Goal: Information Seeking & Learning: Find contact information

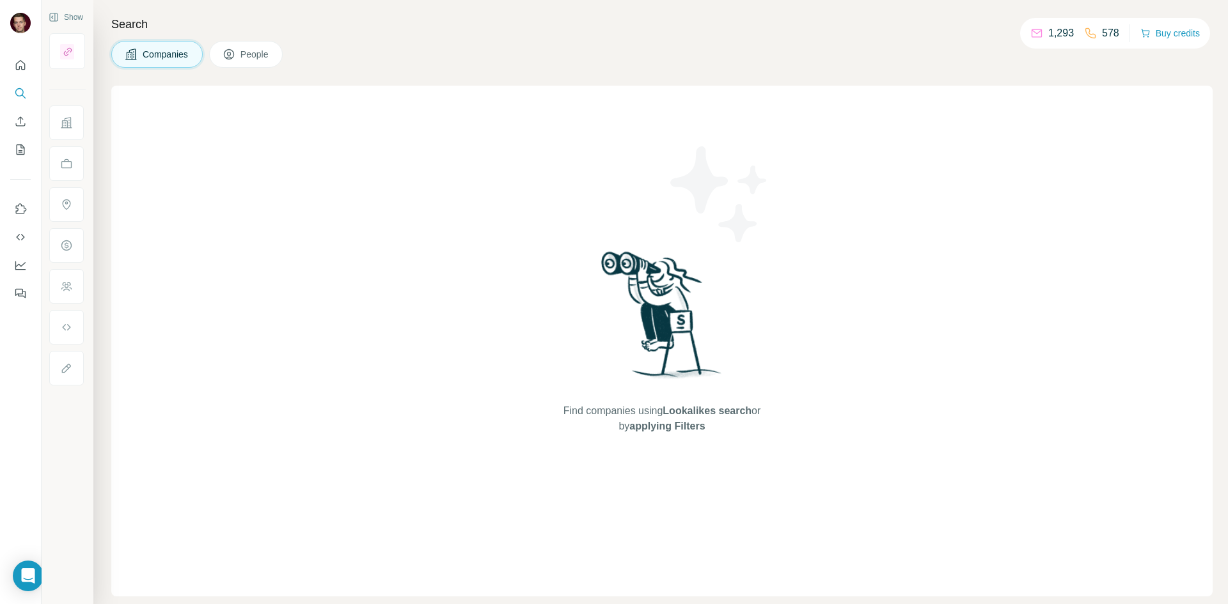
click at [182, 57] on span "Companies" at bounding box center [166, 54] width 47 height 13
click at [185, 57] on span "Companies" at bounding box center [166, 54] width 47 height 13
drag, startPoint x: 258, startPoint y: 67, endPoint x: 210, endPoint y: 67, distance: 47.3
click at [257, 67] on button "People" at bounding box center [246, 54] width 74 height 27
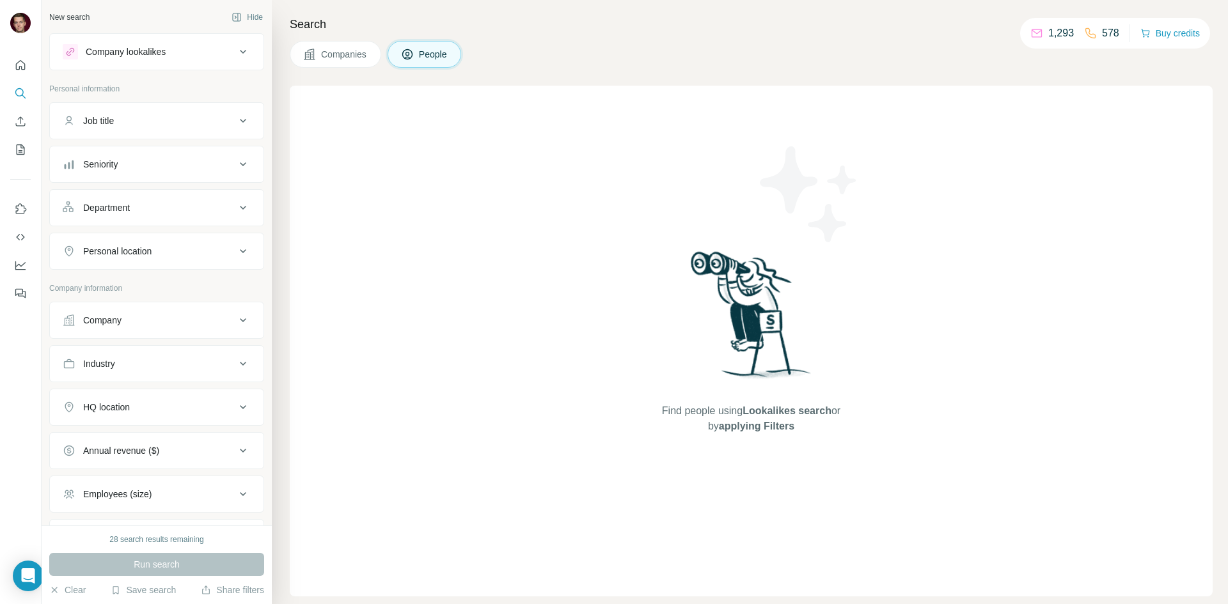
click at [354, 51] on span "Companies" at bounding box center [344, 54] width 47 height 13
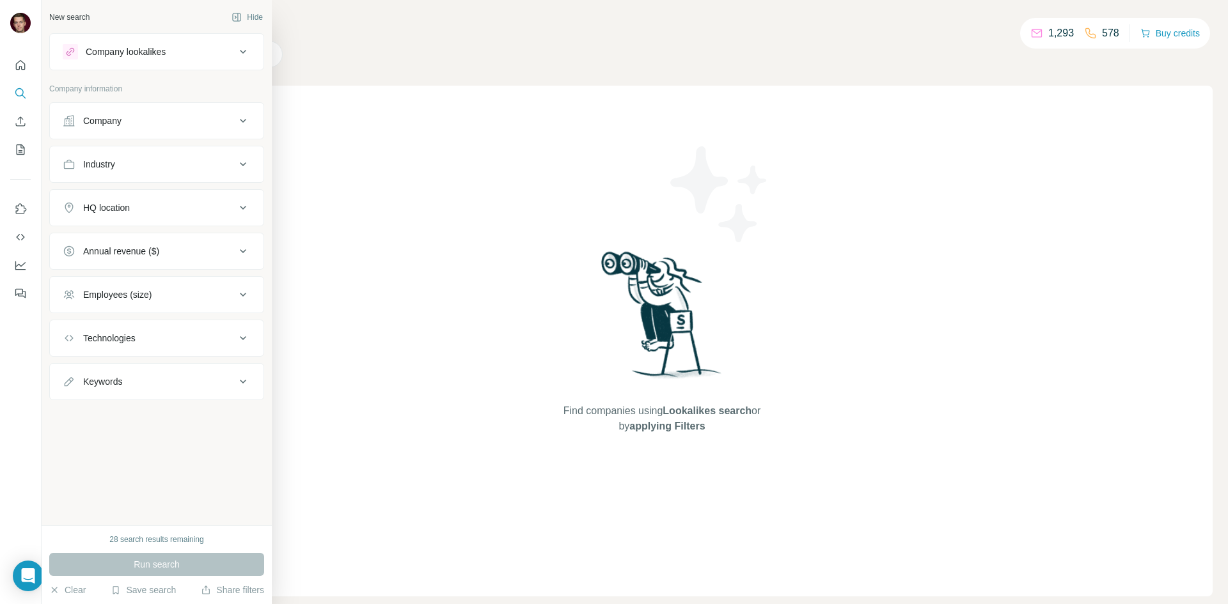
click at [173, 127] on div "Company" at bounding box center [149, 120] width 173 height 13
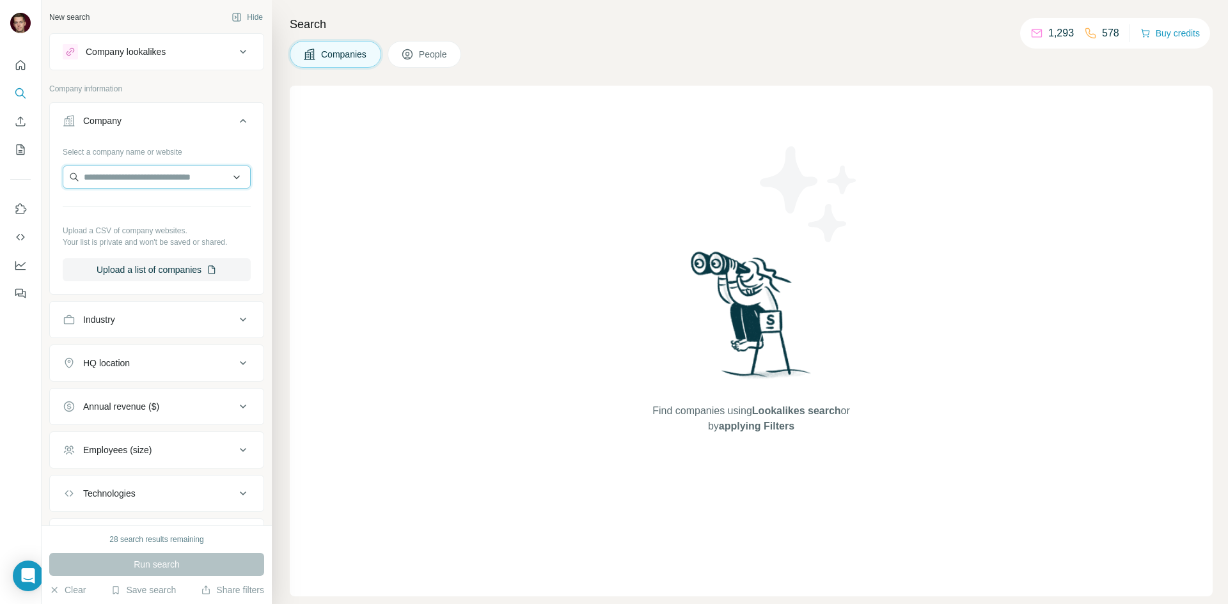
click at [166, 181] on input "text" at bounding box center [157, 177] width 188 height 23
type input "**********"
click at [203, 208] on div "Hungry Bear Media [DOMAIN_NAME]" at bounding box center [152, 211] width 172 height 35
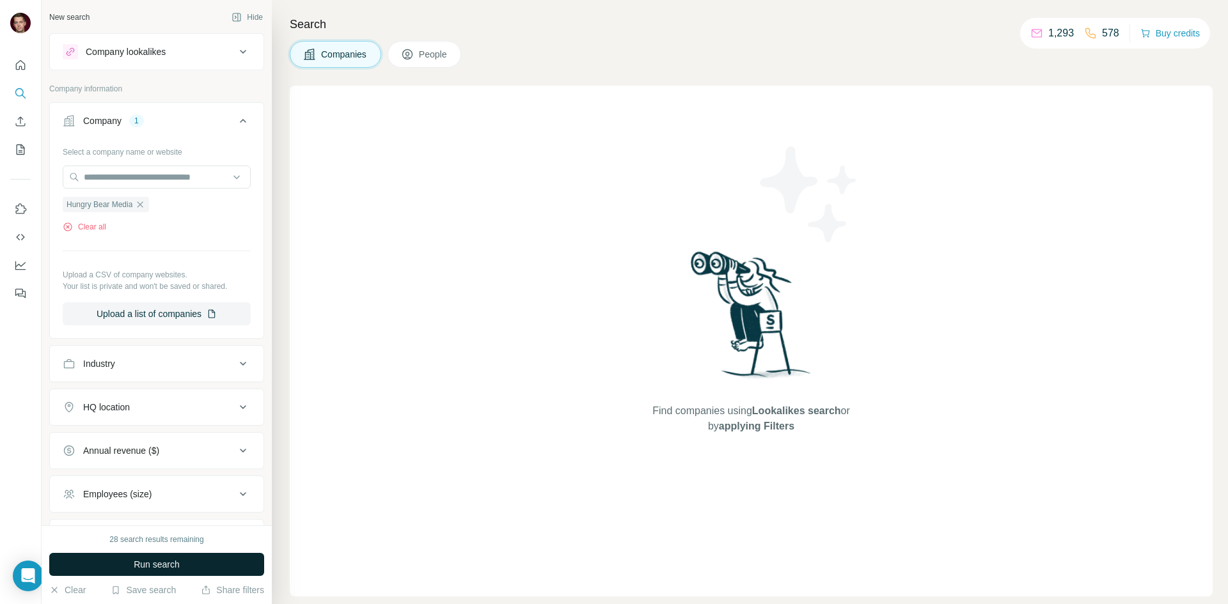
click at [147, 562] on span "Run search" at bounding box center [157, 564] width 46 height 13
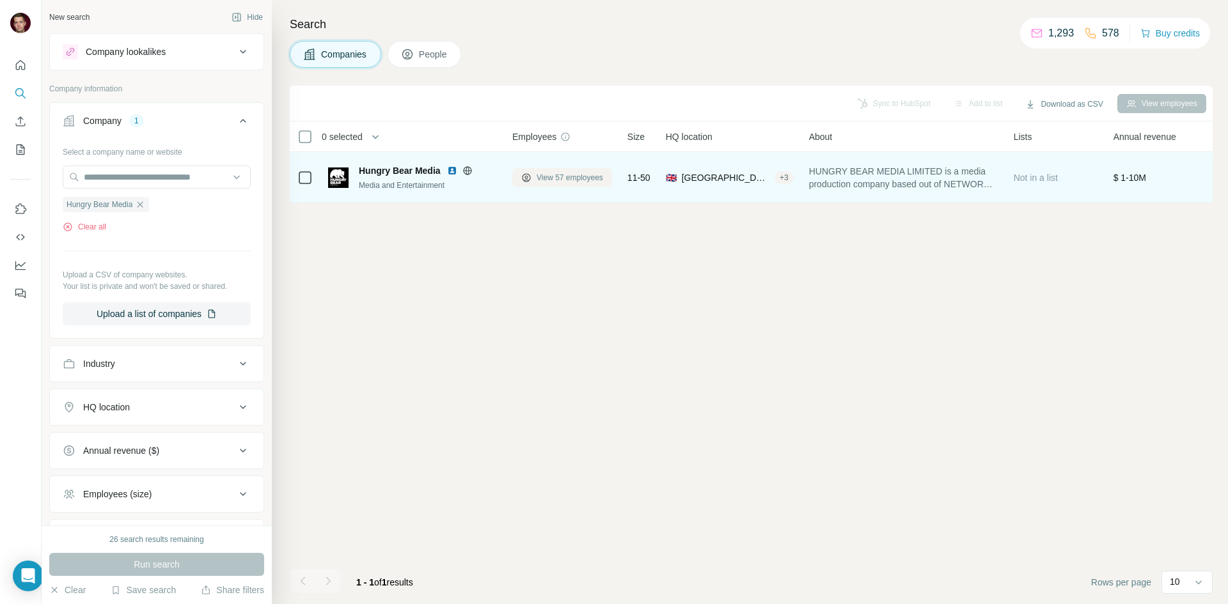
click at [537, 179] on span "View 57 employees" at bounding box center [570, 178] width 67 height 12
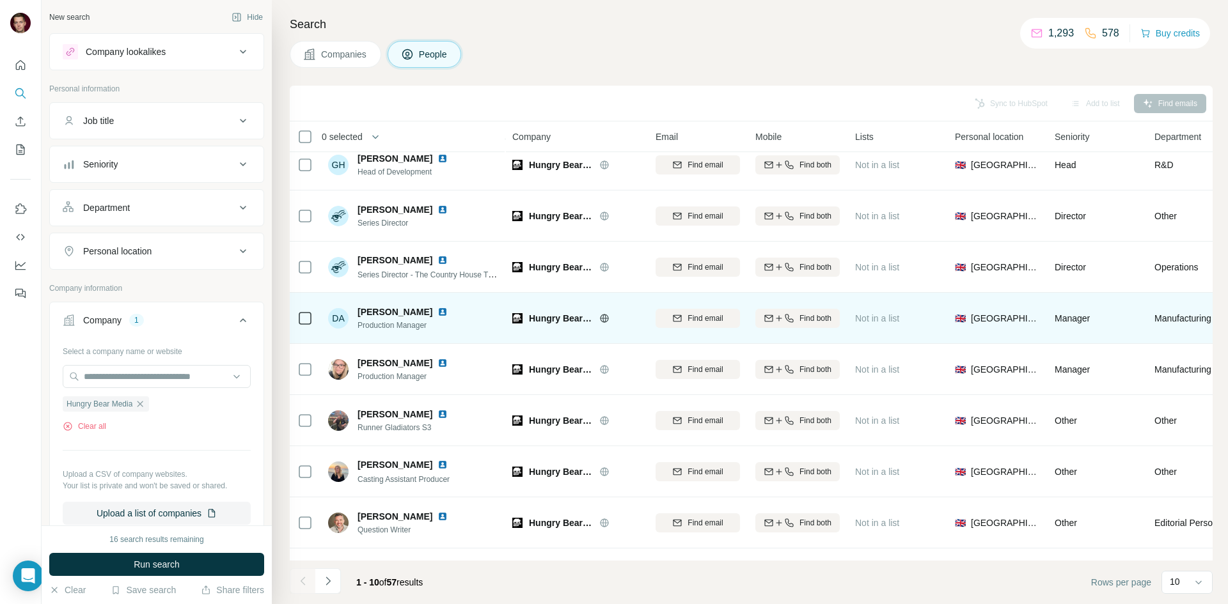
scroll to position [109, 0]
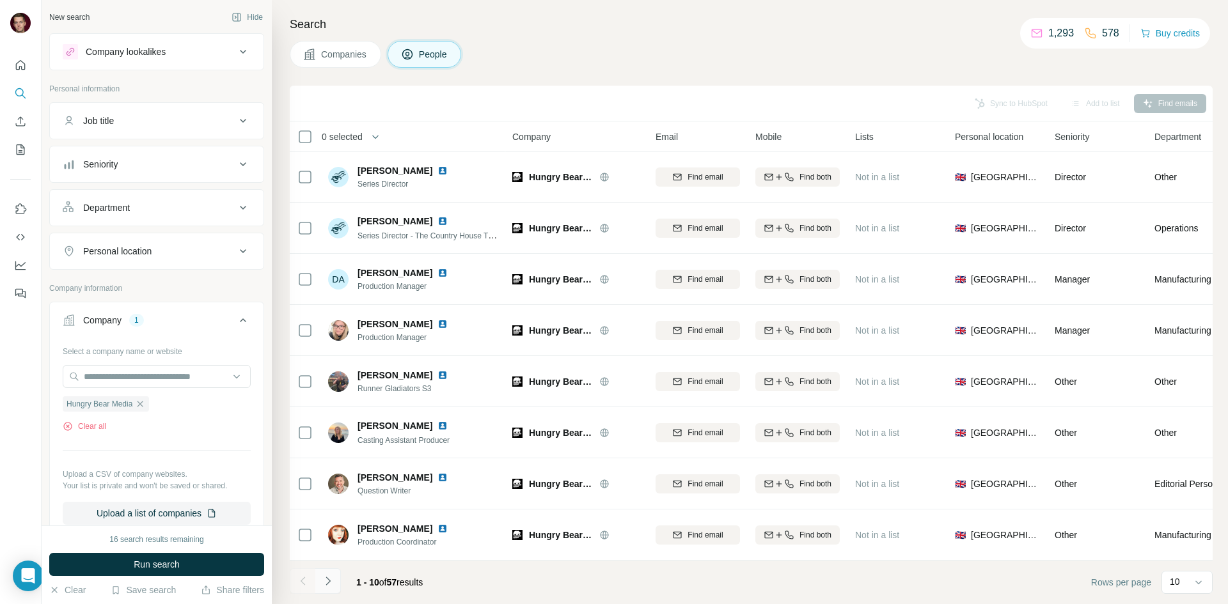
click at [329, 577] on icon "Navigate to next page" at bounding box center [328, 581] width 13 height 13
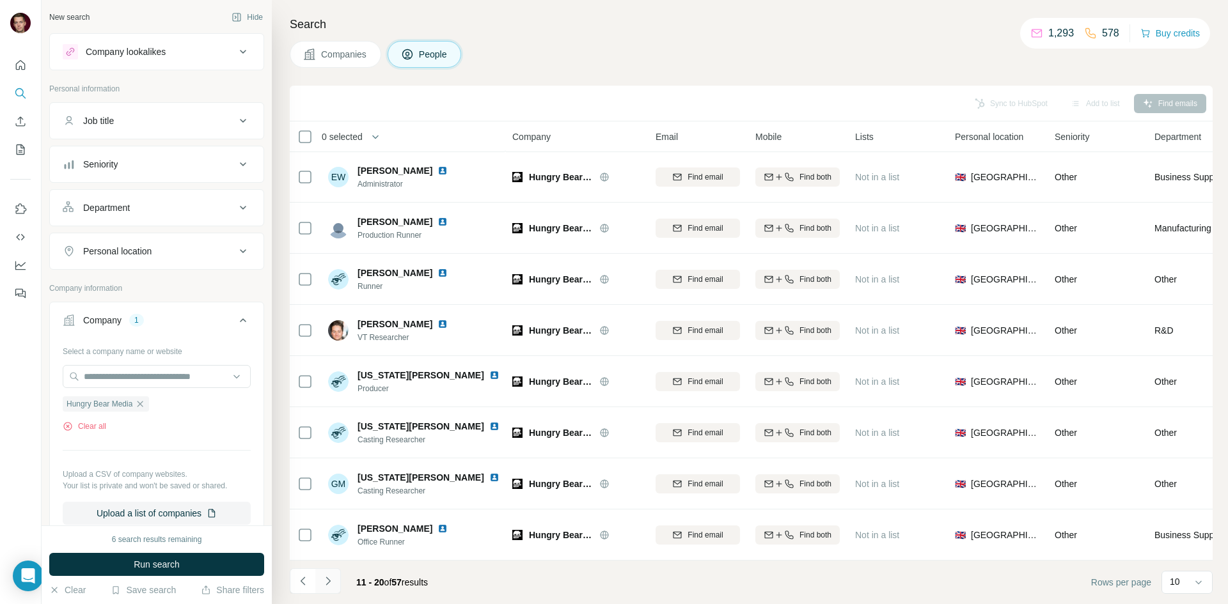
click at [326, 583] on icon "Navigate to next page" at bounding box center [328, 581] width 13 height 13
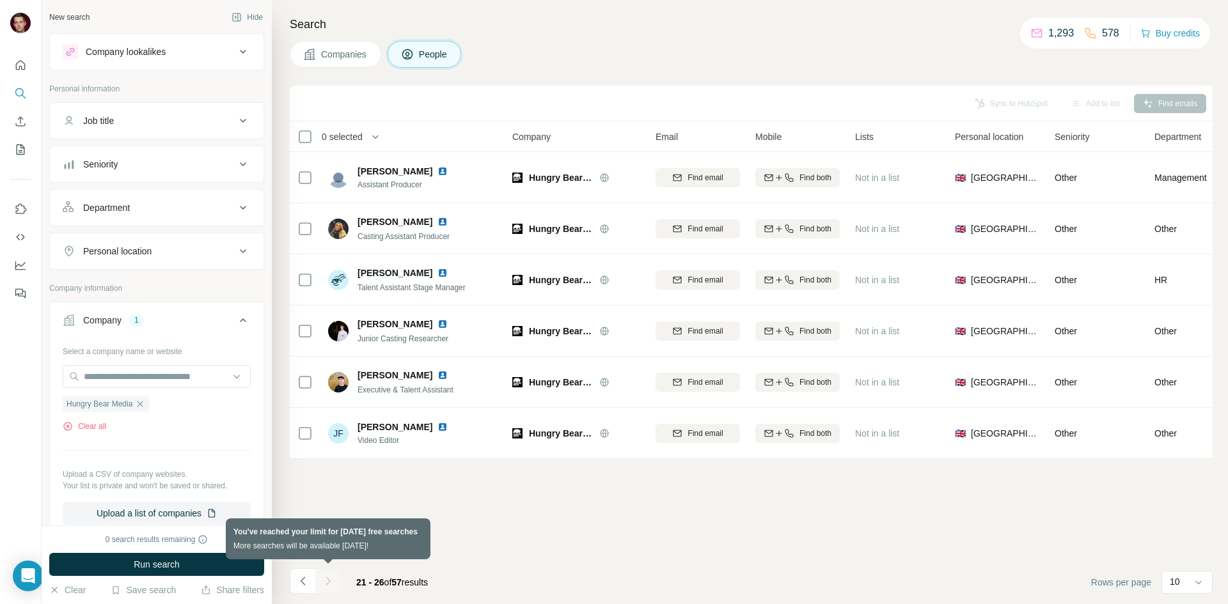
scroll to position [0, 0]
click at [329, 581] on div at bounding box center [328, 582] width 26 height 26
click at [304, 578] on icon "Navigate to previous page" at bounding box center [303, 581] width 13 height 13
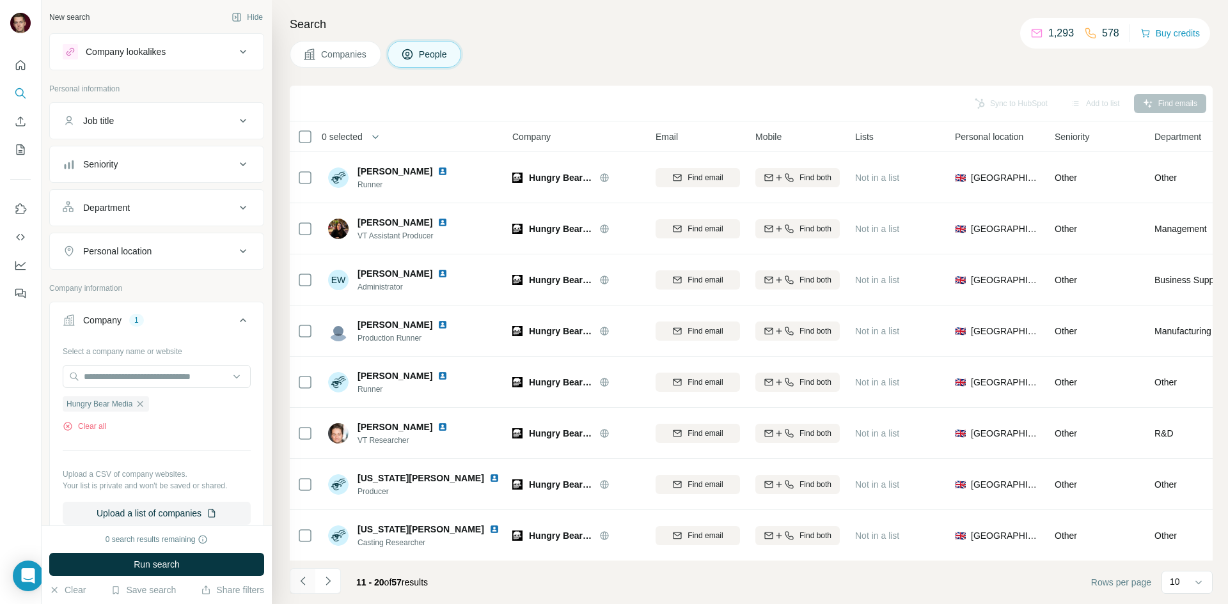
click at [304, 578] on icon "Navigate to previous page" at bounding box center [303, 581] width 13 height 13
click at [304, 578] on div at bounding box center [303, 582] width 26 height 26
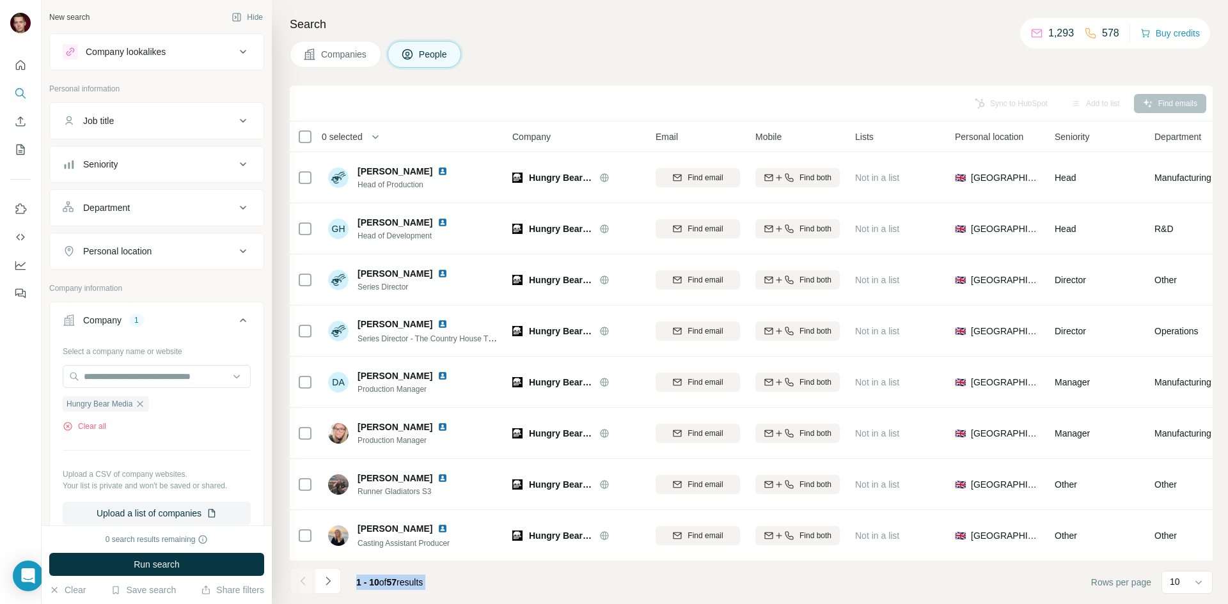
click at [224, 319] on div "Company 1" at bounding box center [149, 320] width 173 height 13
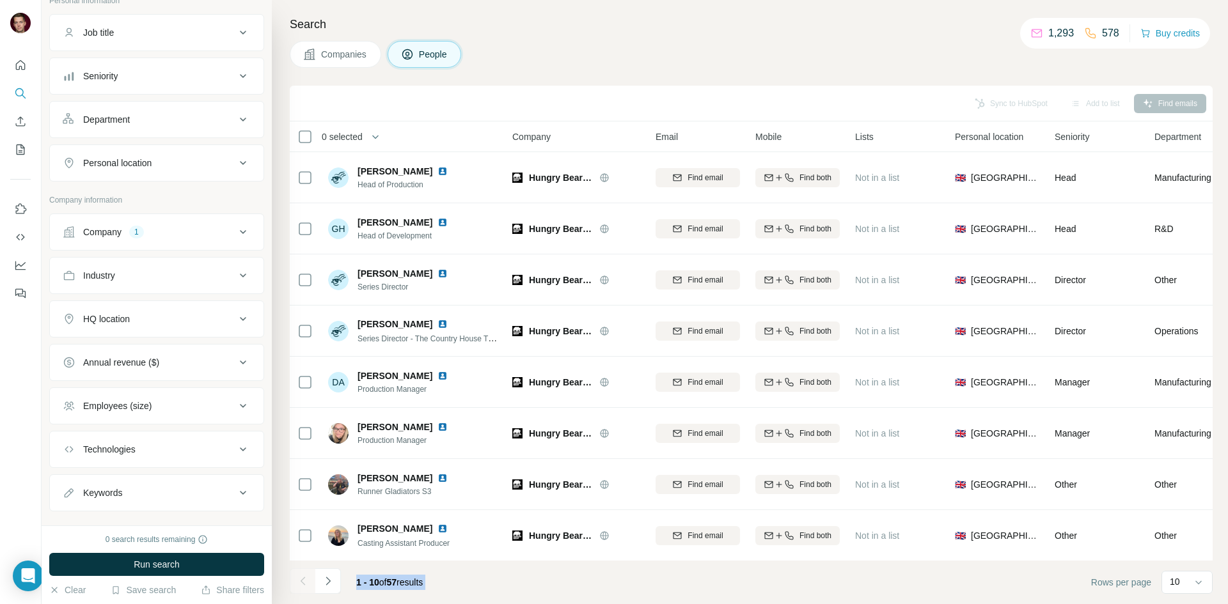
scroll to position [110, 0]
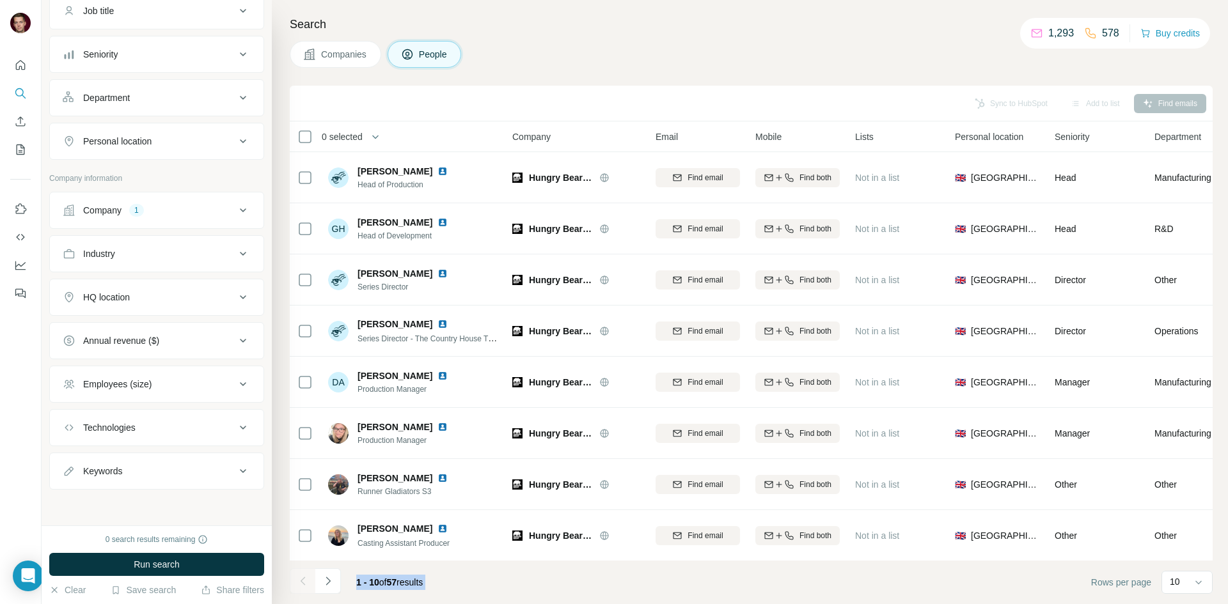
click at [235, 430] on icon at bounding box center [242, 427] width 15 height 15
click at [193, 495] on div "New search Hide Company lookalikes Personal information Job title Seniority Dep…" at bounding box center [157, 263] width 230 height 526
click at [198, 477] on div "Keywords" at bounding box center [149, 471] width 173 height 13
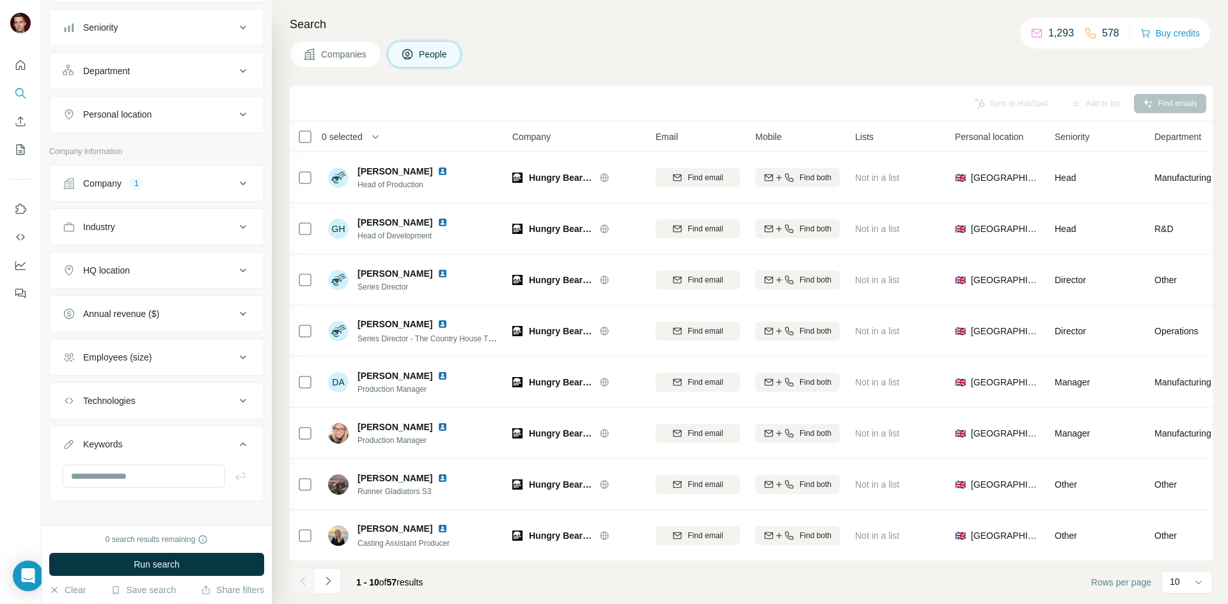
scroll to position [148, 0]
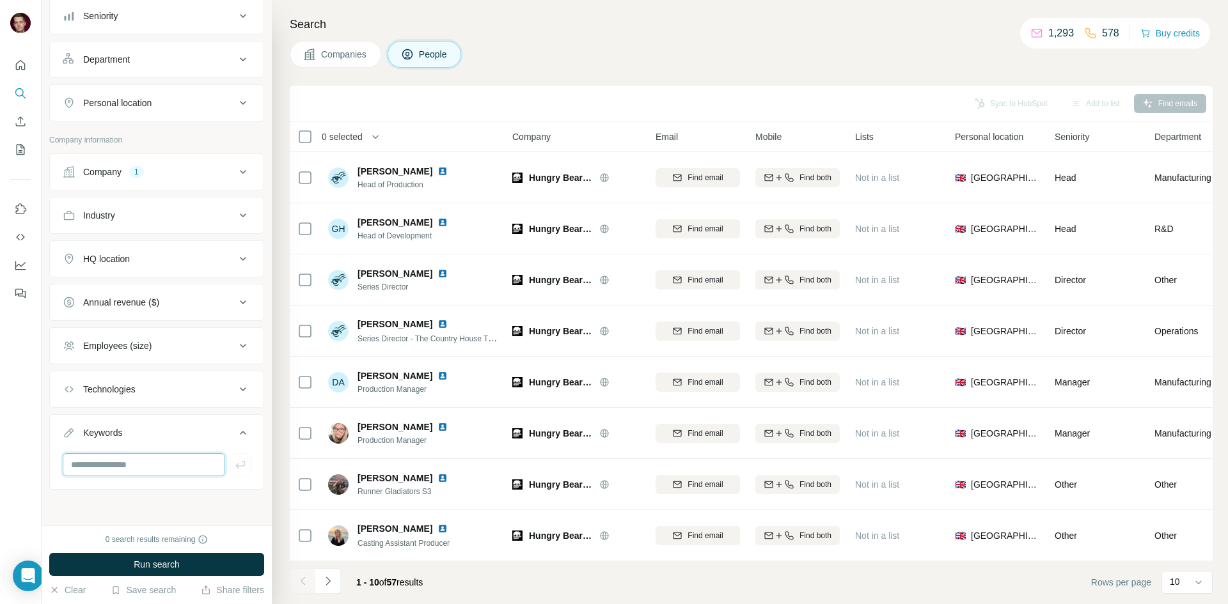
click at [185, 464] on input "text" at bounding box center [144, 464] width 162 height 23
type input "*****"
click at [180, 560] on span "Run search" at bounding box center [157, 564] width 46 height 13
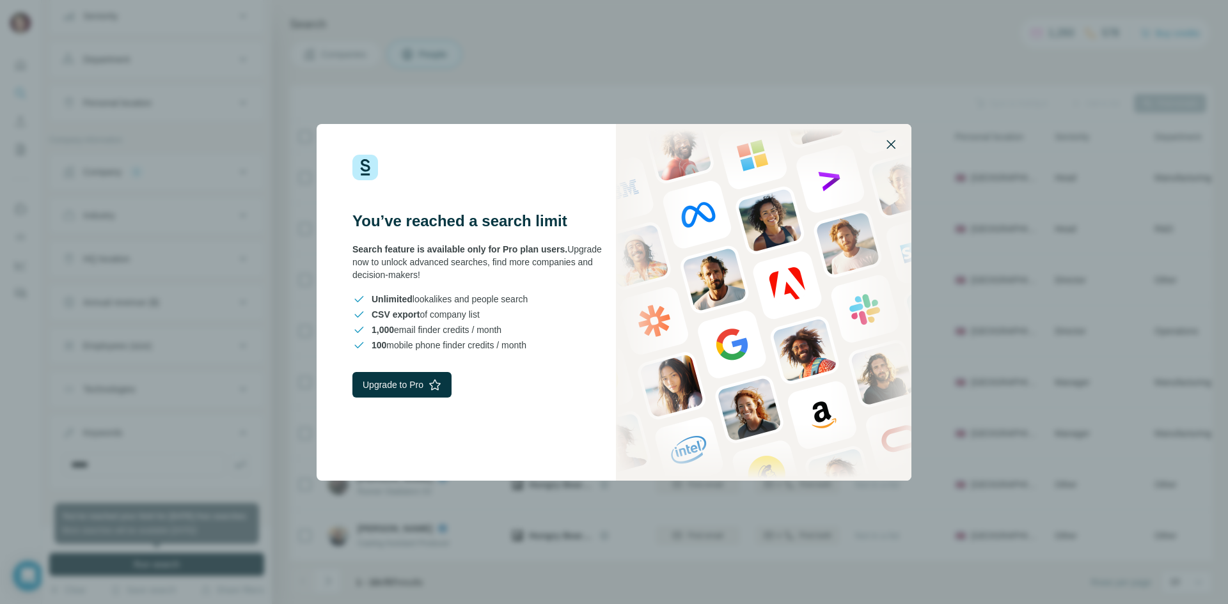
click at [895, 145] on icon "button" at bounding box center [890, 144] width 15 height 15
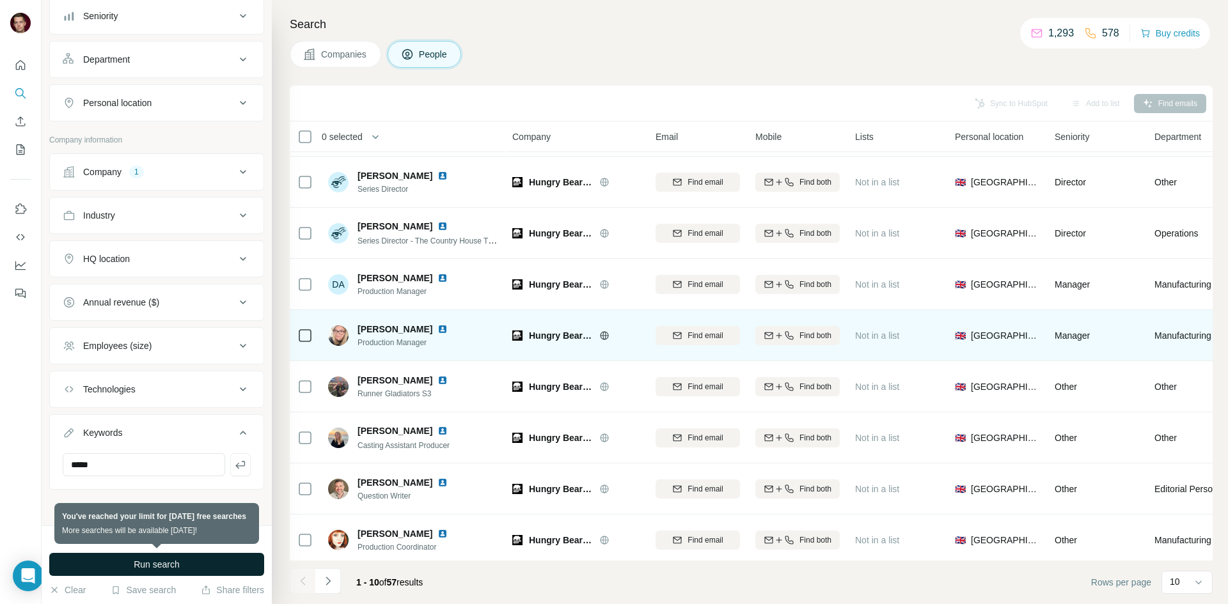
scroll to position [109, 0]
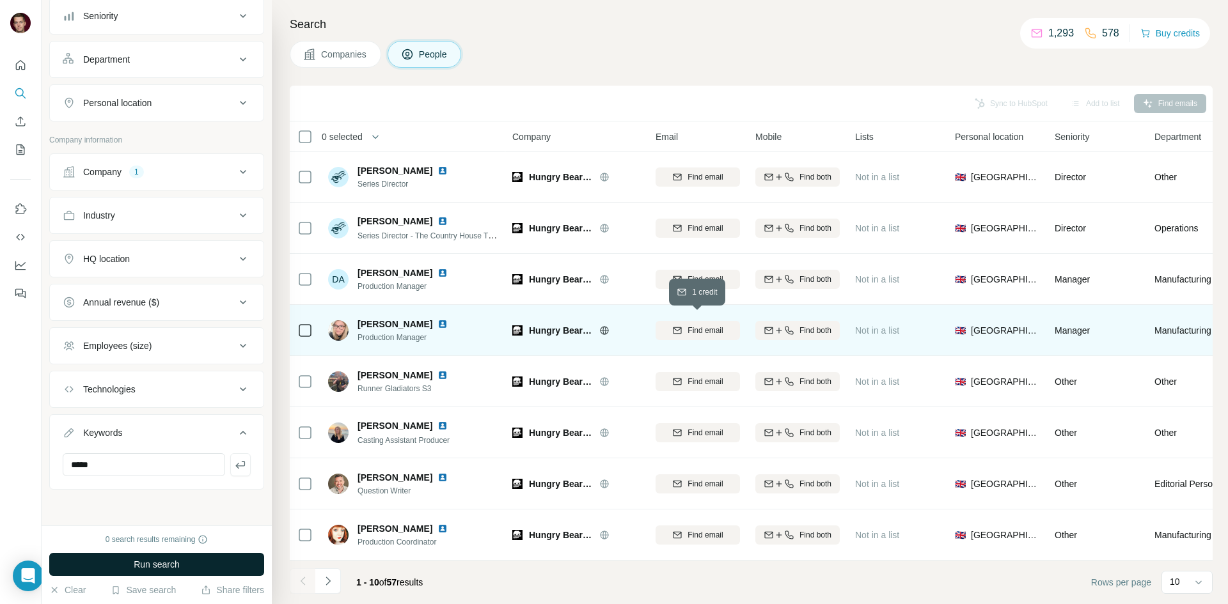
click at [679, 326] on icon "button" at bounding box center [677, 331] width 10 height 10
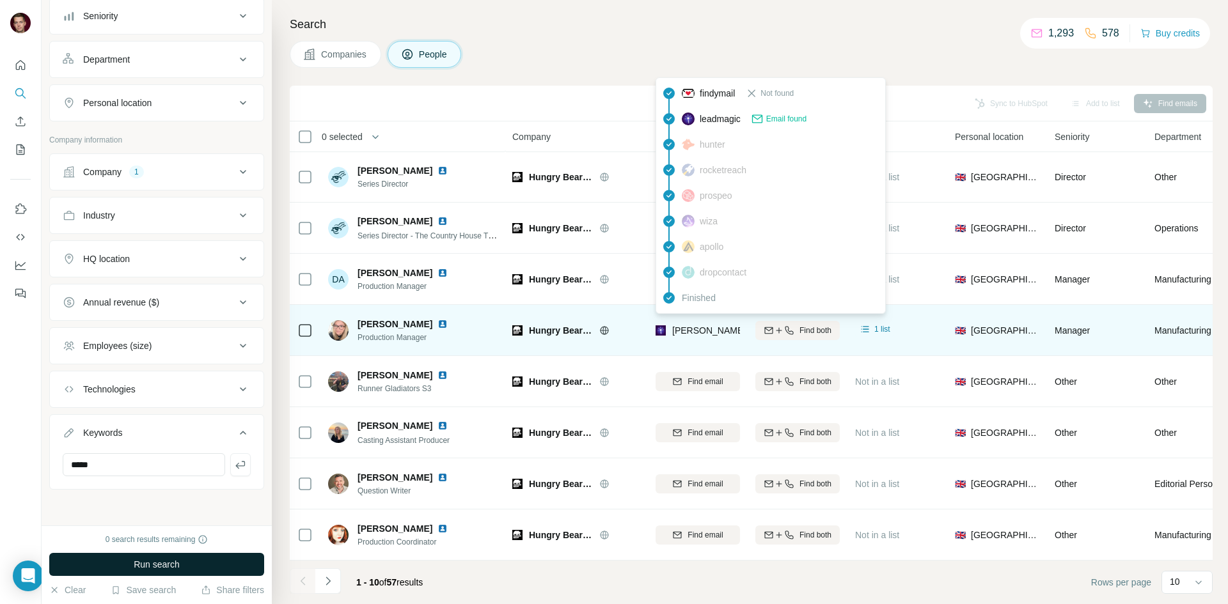
click at [727, 326] on span "[PERSON_NAME][EMAIL_ADDRESS][PERSON_NAME][DOMAIN_NAME]" at bounding box center [821, 331] width 299 height 10
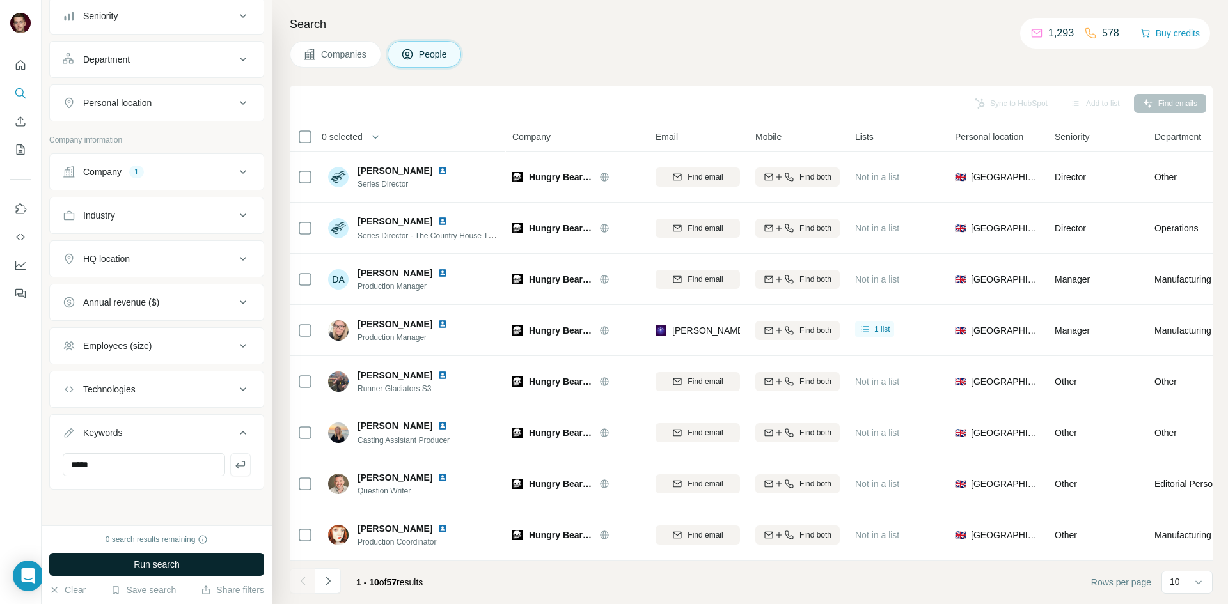
click at [947, 106] on div "Sync to HubSpot Add to list Find emails" at bounding box center [751, 103] width 910 height 22
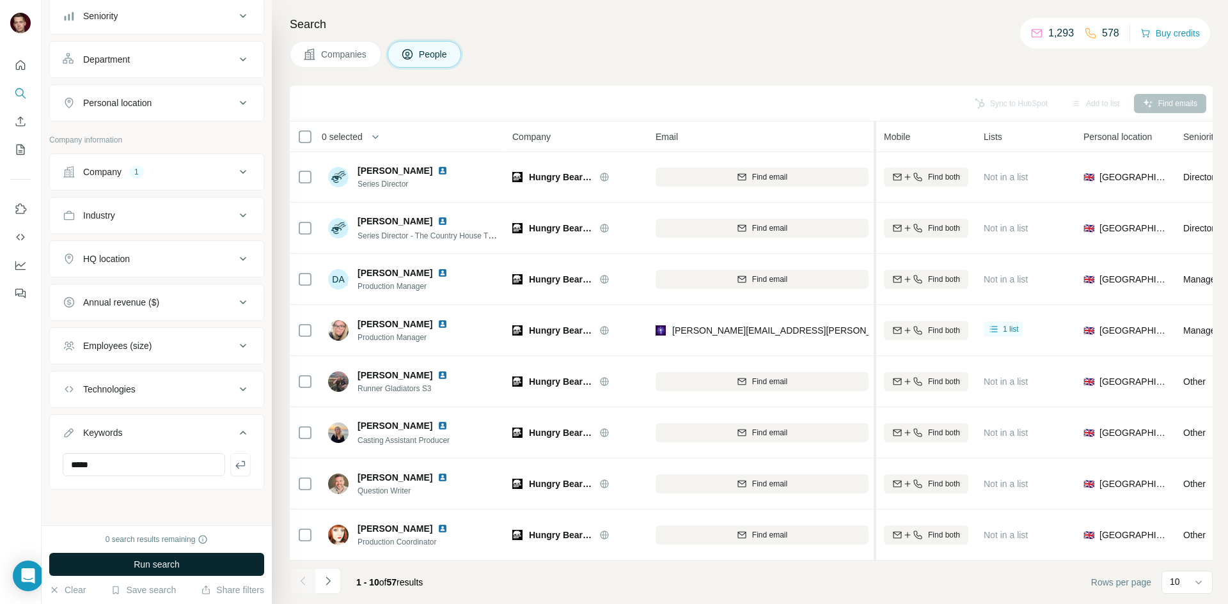
drag, startPoint x: 746, startPoint y: 141, endPoint x: 876, endPoint y: 141, distance: 130.5
click at [0, 0] on tr "0 selected People Company Email Mobile Lists Personal location Seniority Depart…" at bounding box center [0, 0] width 0 height 0
